Goal: Check status

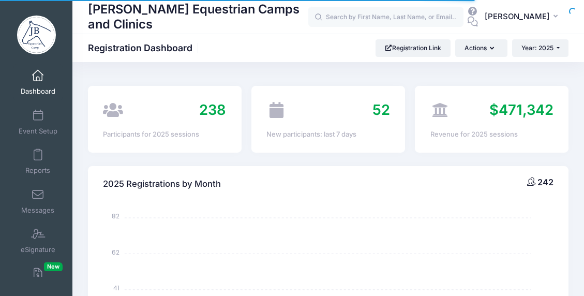
select select
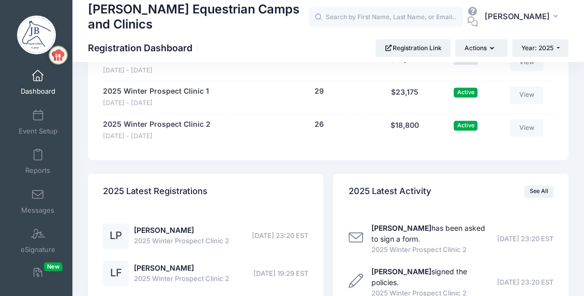
scroll to position [1034, 0]
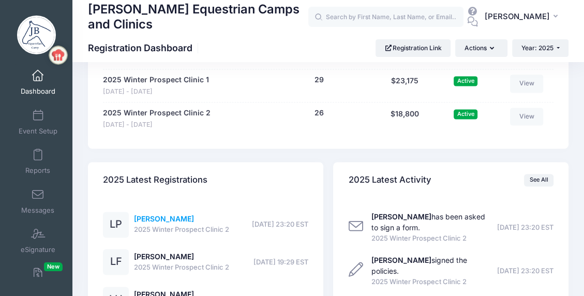
click at [160, 215] on link "[PERSON_NAME]" at bounding box center [164, 218] width 60 height 9
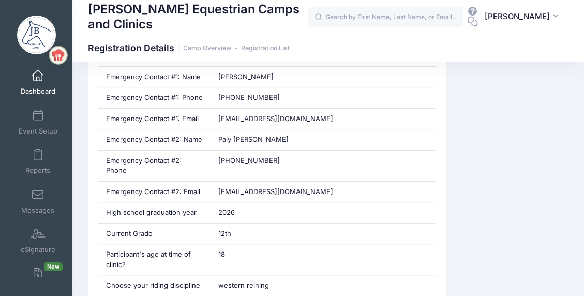
scroll to position [569, 0]
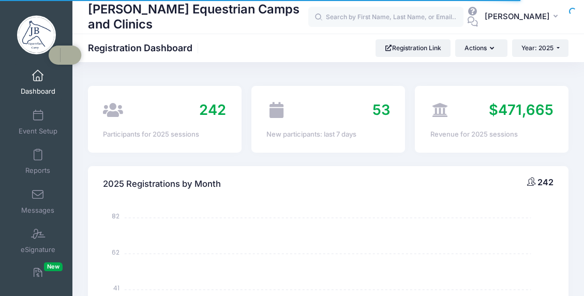
select select
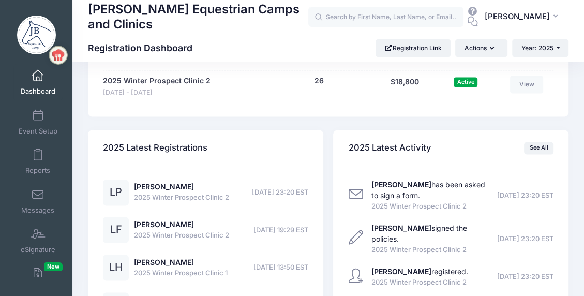
scroll to position [1014, 0]
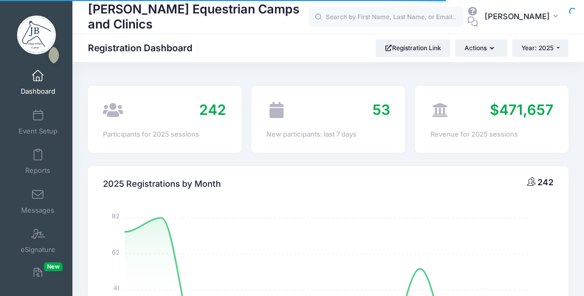
select select
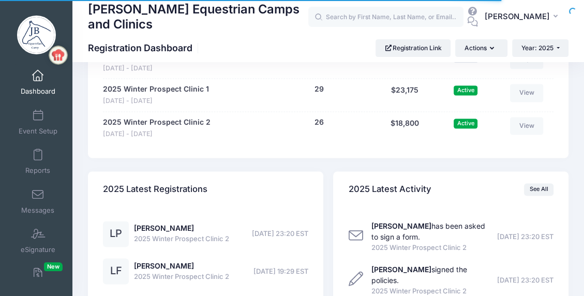
scroll to position [1011, 0]
